Goal: Check status

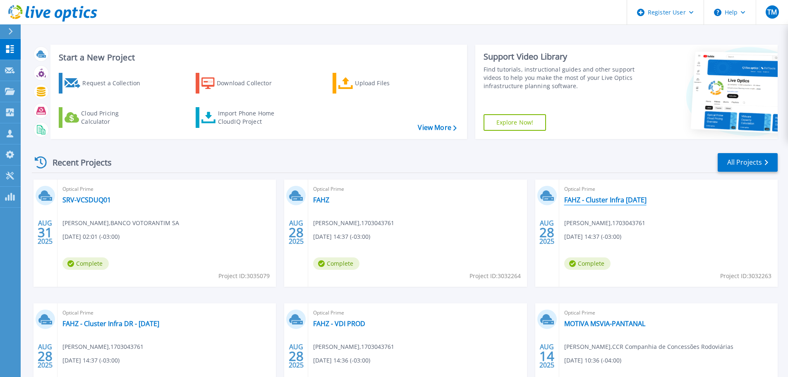
click at [605, 202] on link "FAHZ - Cluster Infra [DATE]" at bounding box center [605, 200] width 82 height 8
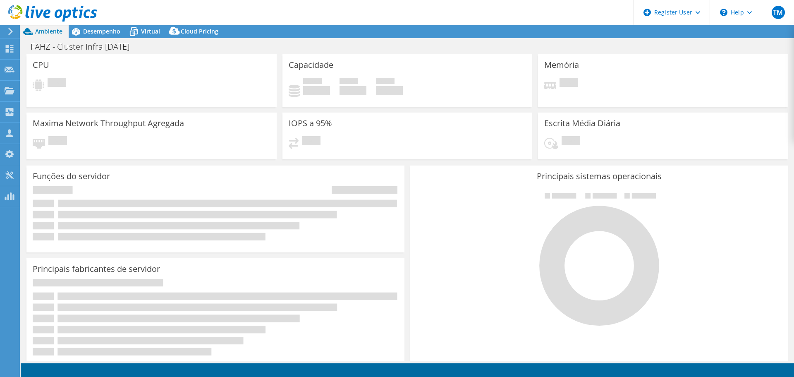
select select "USD"
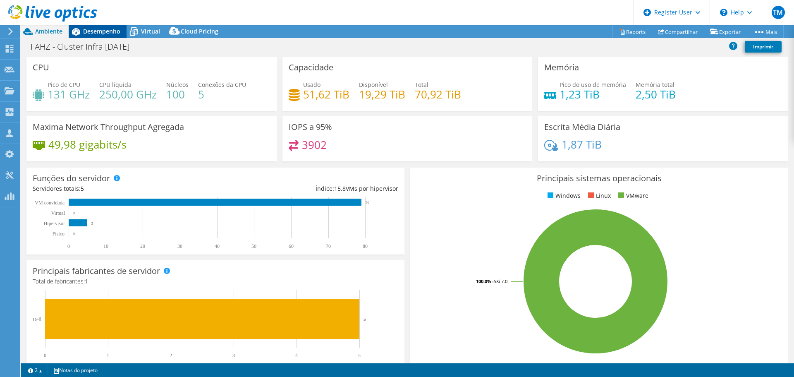
click at [89, 34] on span "Desempenho" at bounding box center [101, 31] width 37 height 8
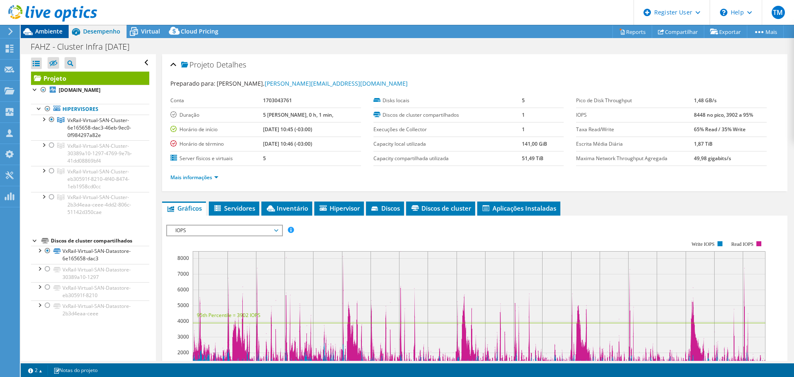
click at [42, 36] on div "Ambiente" at bounding box center [45, 31] width 48 height 13
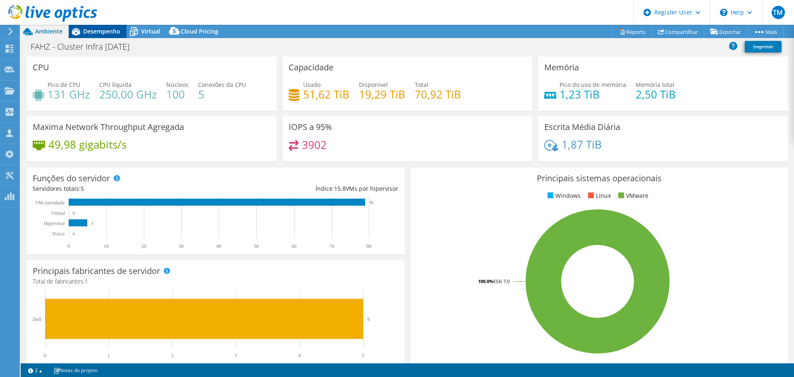
click at [103, 29] on span "Desempenho" at bounding box center [101, 31] width 37 height 8
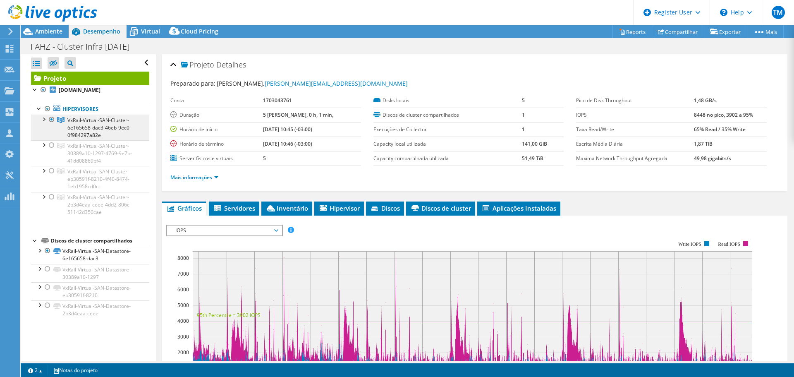
click at [109, 126] on span "VxRail-Virtual-SAN-Cluster-6e165658-dac3-46eb-9ec0-0f984297a82e" at bounding box center [99, 128] width 64 height 22
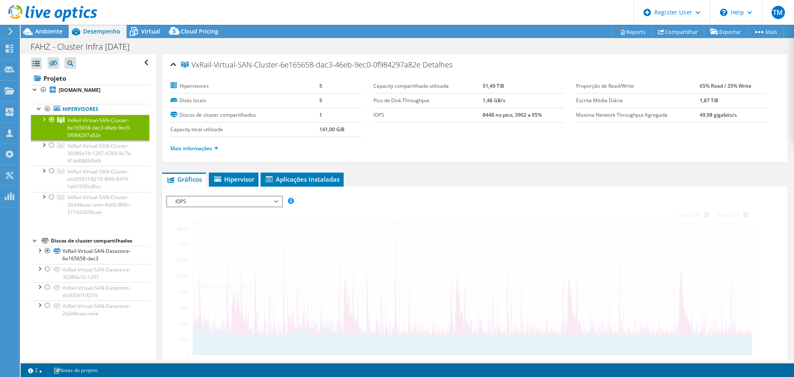
click at [43, 121] on div at bounding box center [43, 119] width 8 height 8
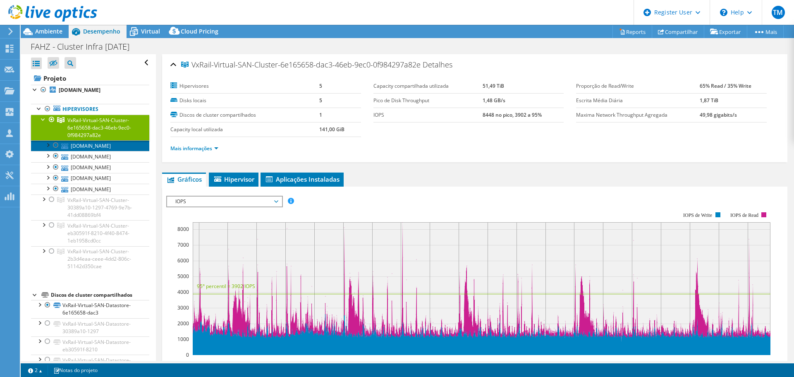
click at [110, 146] on link "[DOMAIN_NAME]" at bounding box center [90, 145] width 118 height 11
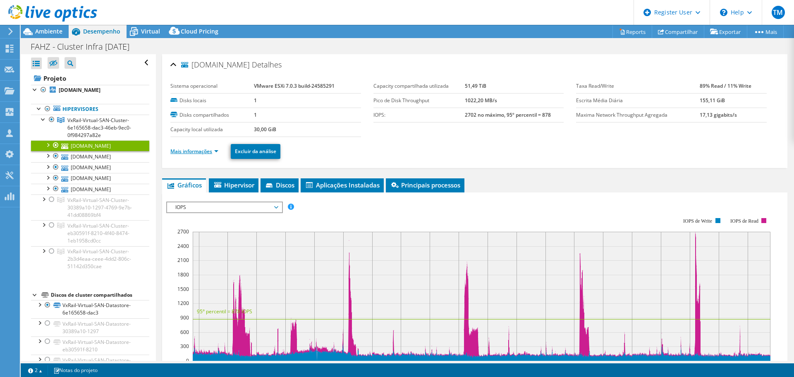
click at [184, 151] on link "Mais informações" at bounding box center [194, 151] width 48 height 7
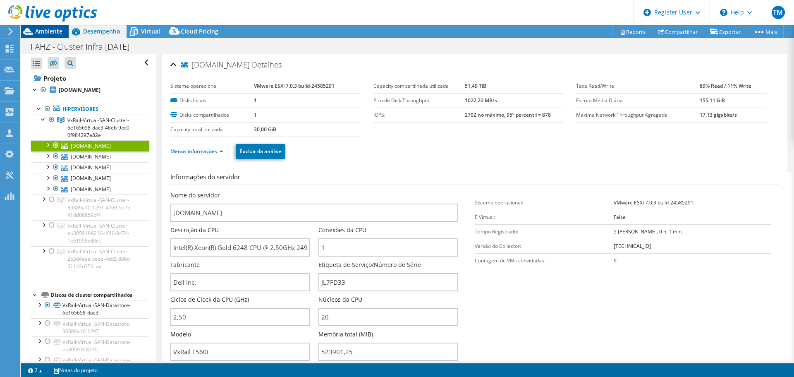
click at [45, 28] on span "Ambiente" at bounding box center [48, 31] width 27 height 8
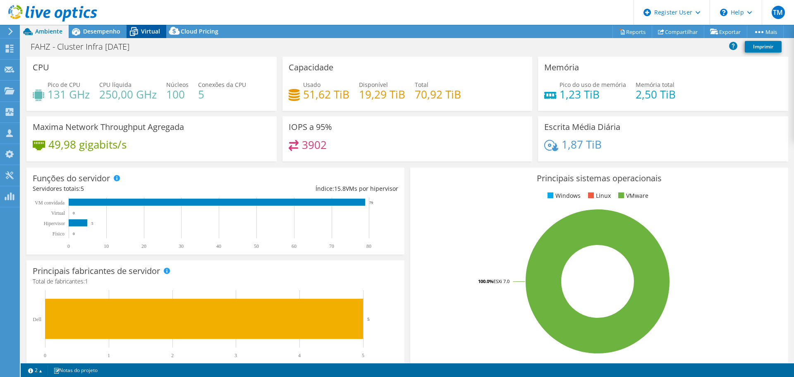
click at [148, 34] on span "Virtual" at bounding box center [150, 31] width 19 height 8
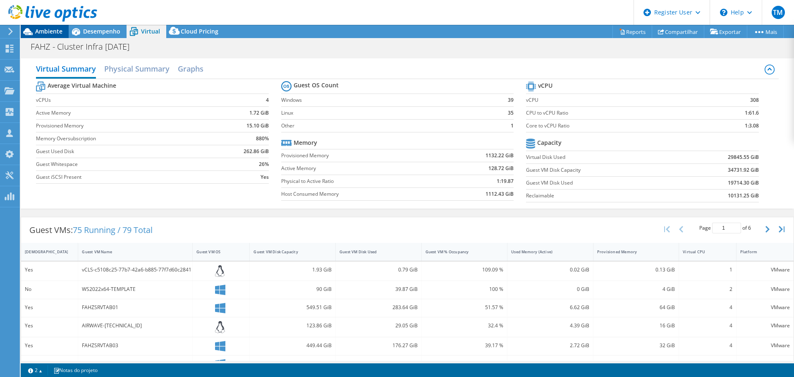
click at [41, 29] on span "Ambiente" at bounding box center [48, 31] width 27 height 8
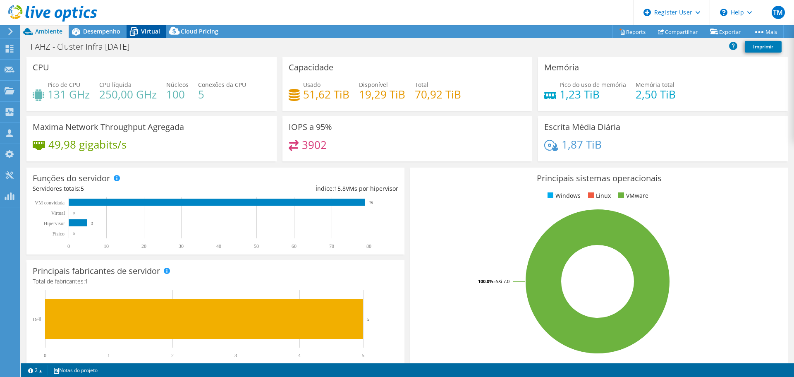
click at [153, 30] on span "Virtual" at bounding box center [150, 31] width 19 height 8
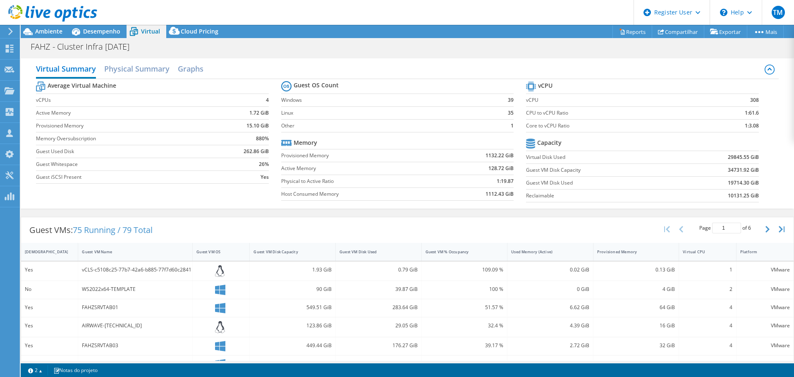
click at [80, 13] on icon at bounding box center [52, 13] width 89 height 17
